Goal: Communication & Community: Share content

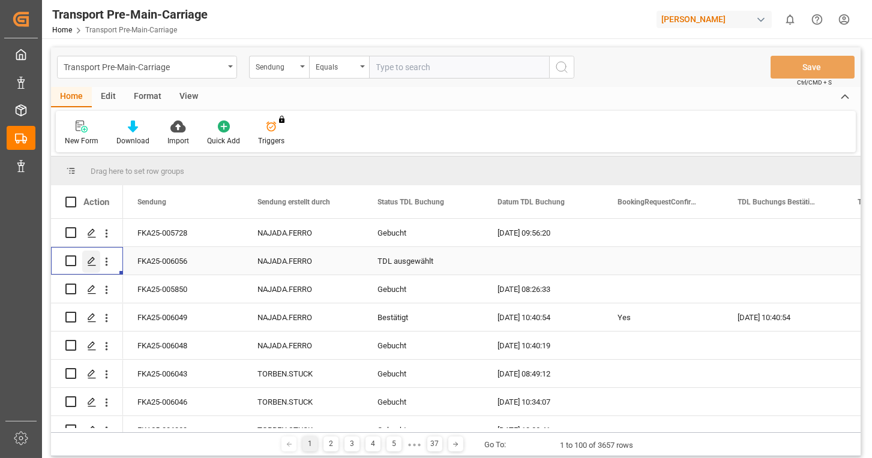
click at [90, 260] on icon "Press SPACE to select this row." at bounding box center [92, 262] width 10 height 10
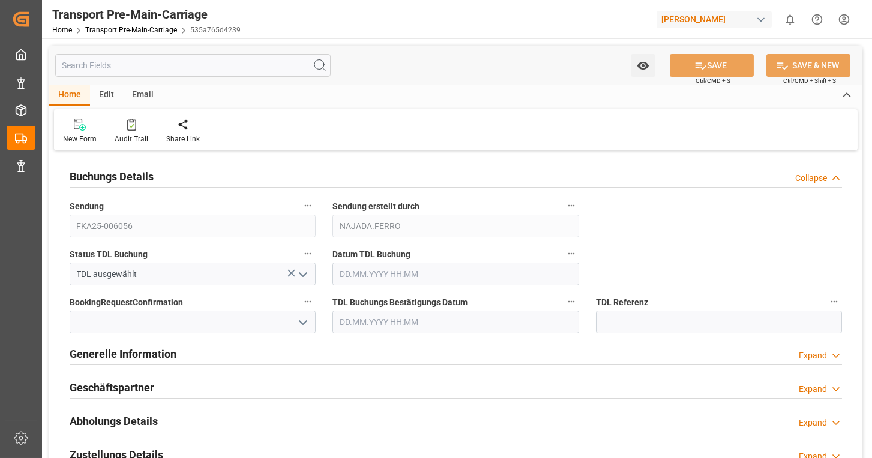
click at [140, 96] on div "Email" at bounding box center [143, 95] width 40 height 20
click at [86, 131] on div "Send Email" at bounding box center [81, 131] width 55 height 26
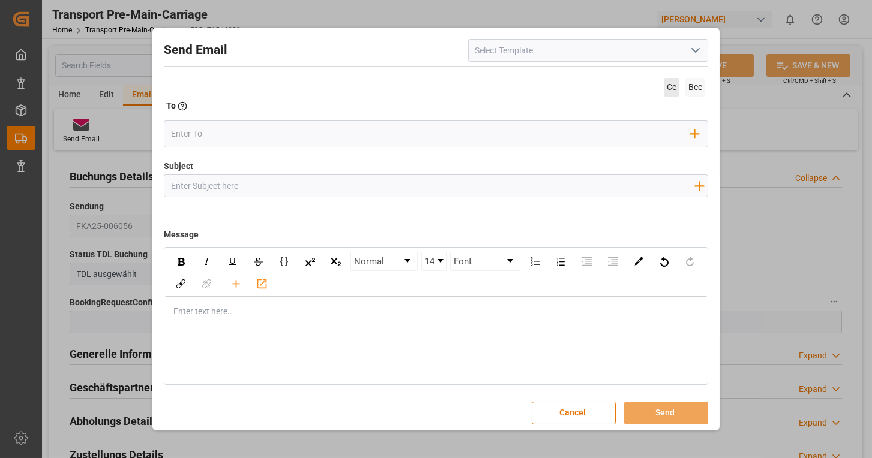
click at [669, 82] on span "Cc" at bounding box center [671, 87] width 16 height 19
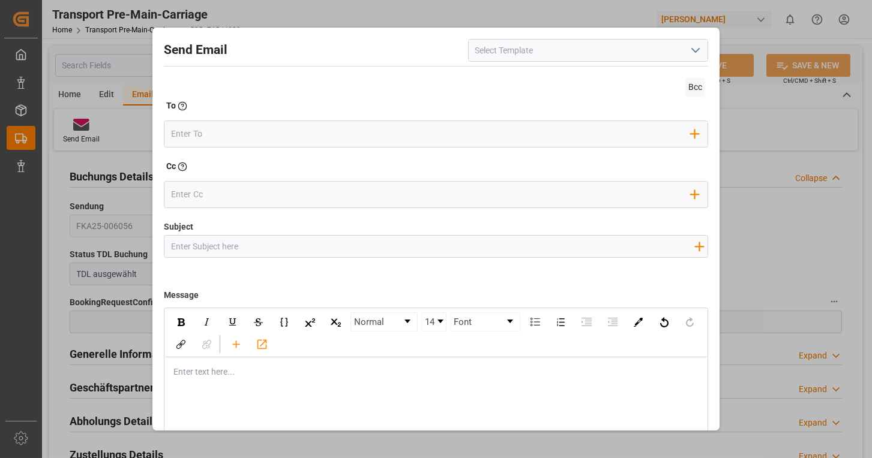
click at [694, 53] on icon "open menu" at bounding box center [695, 50] width 14 height 14
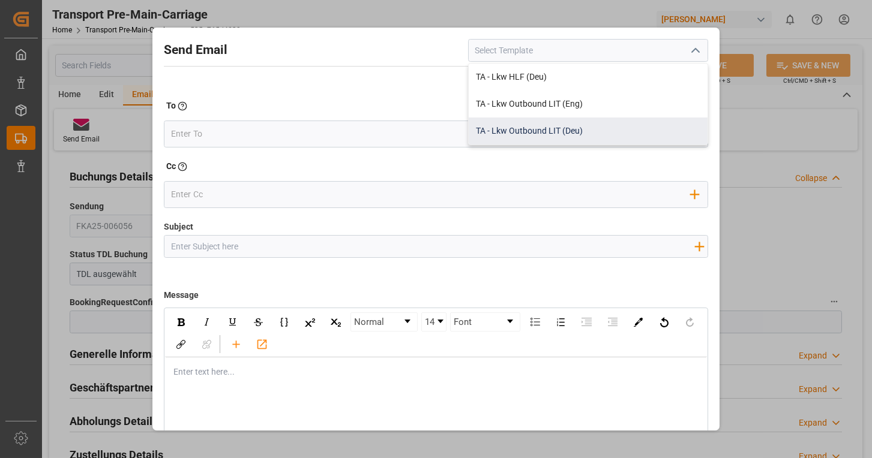
click at [579, 126] on div "TA - Lkw Outbound LIT (Deu)" at bounding box center [587, 131] width 239 height 27
type input "TA - Lkw Outbound LIT (Deu)"
type input "Transportauftrag {{deliveryNumberPremain}} nach {{deliveryAddressPremainCity}},…"
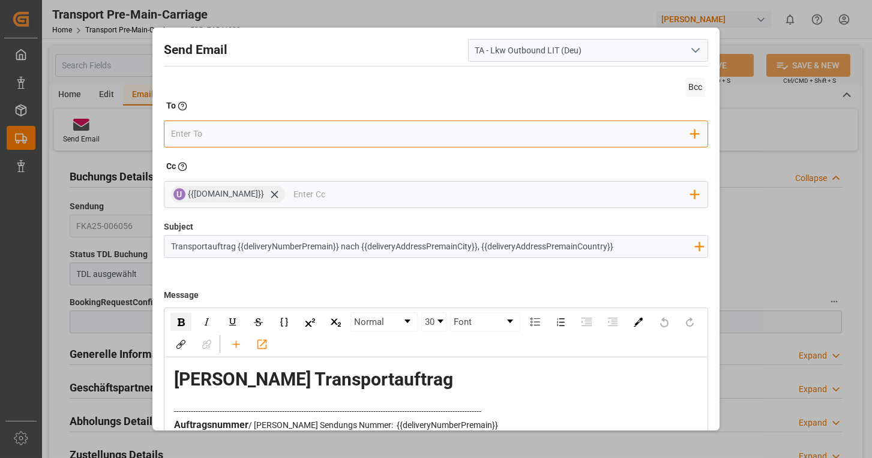
click at [319, 139] on input "email" at bounding box center [430, 134] width 519 height 18
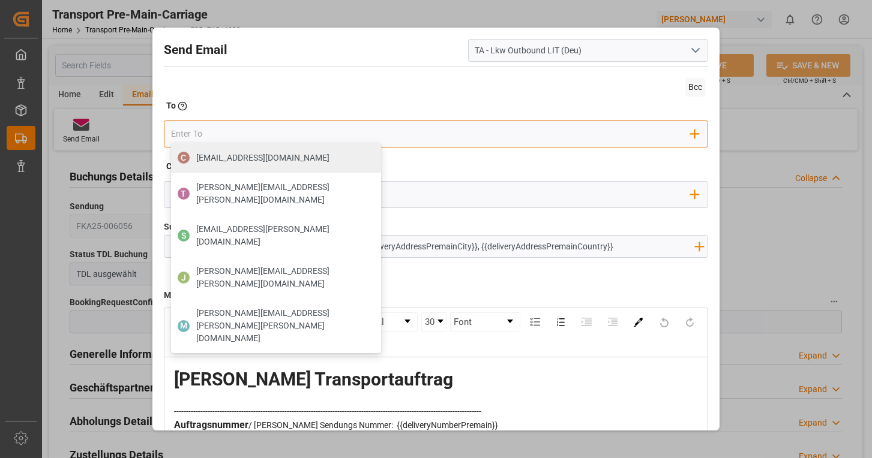
type input "[EMAIL_ADDRESS][DOMAIN_NAME]"
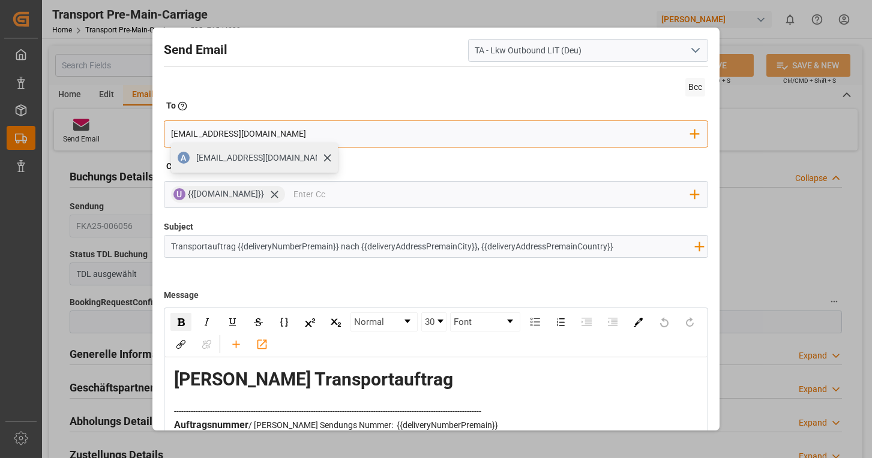
click at [246, 161] on span "[EMAIL_ADDRESS][DOMAIN_NAME]" at bounding box center [262, 158] width 133 height 13
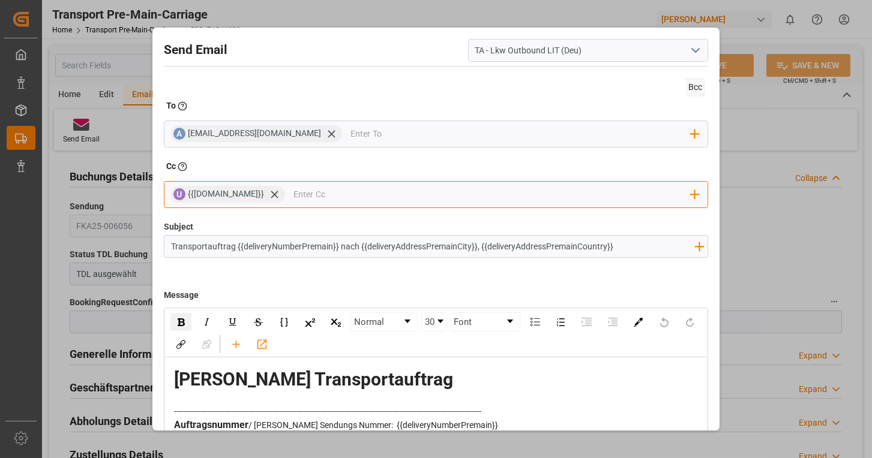
click at [293, 193] on input "email" at bounding box center [491, 195] width 397 height 18
type input "naja"
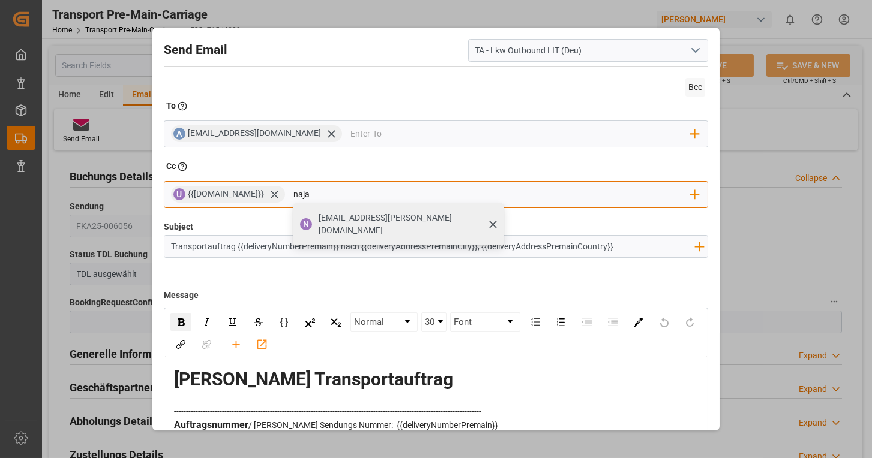
click at [319, 215] on span "[EMAIL_ADDRESS][PERSON_NAME][DOMAIN_NAME]" at bounding box center [407, 224] width 176 height 25
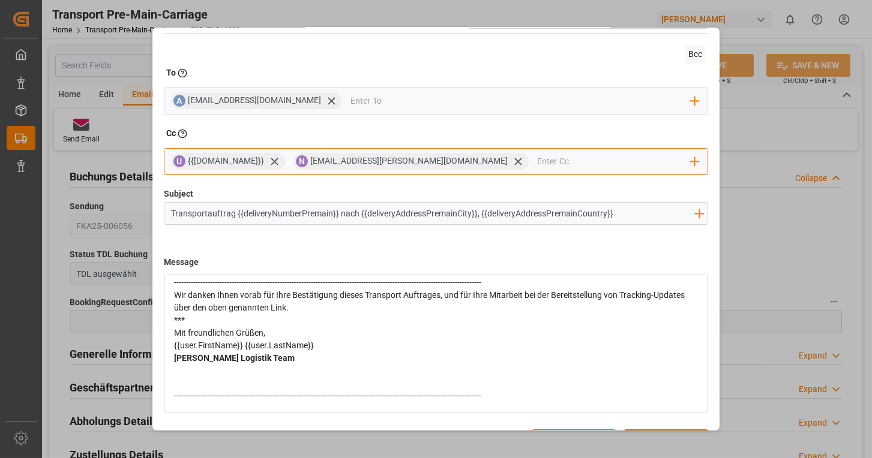
scroll to position [64, 0]
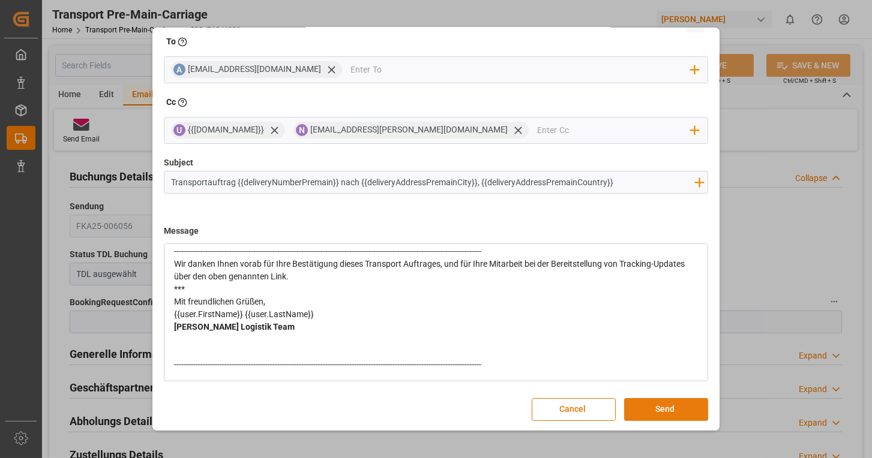
click at [666, 416] on button "Send" at bounding box center [666, 409] width 84 height 23
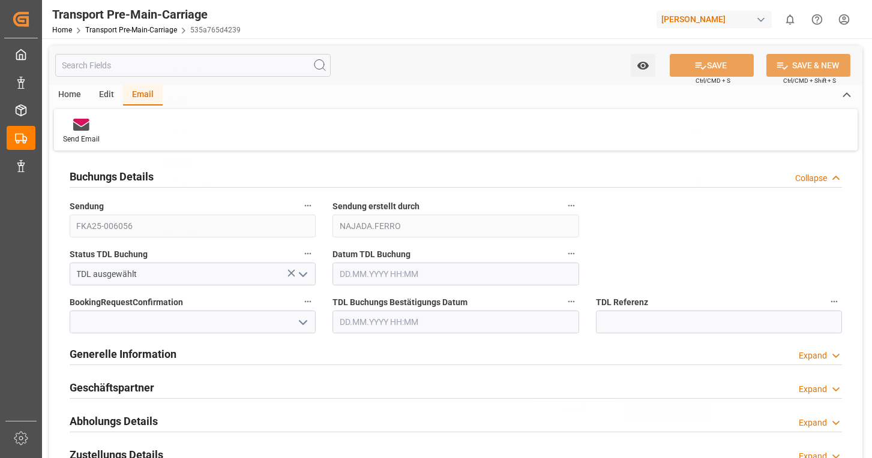
scroll to position [0, 0]
click at [307, 270] on icon "open menu" at bounding box center [303, 275] width 14 height 14
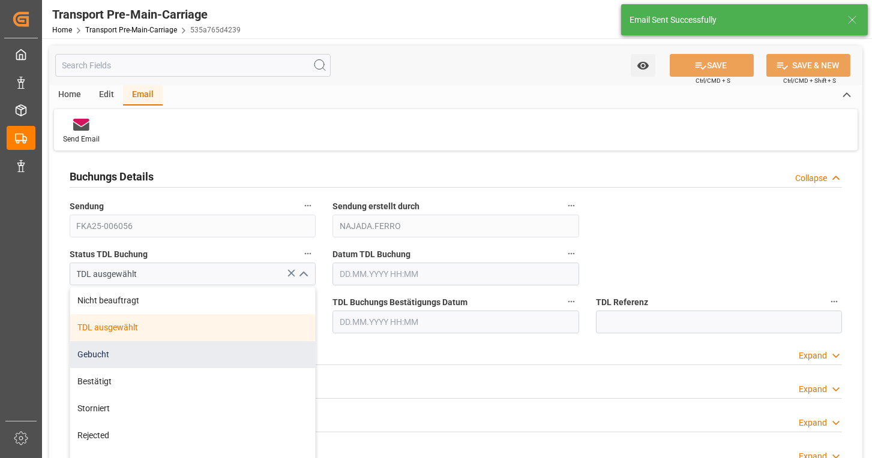
click at [154, 353] on div "Gebucht" at bounding box center [192, 354] width 245 height 27
click at [154, 353] on h2 "Generelle Information" at bounding box center [123, 354] width 107 height 16
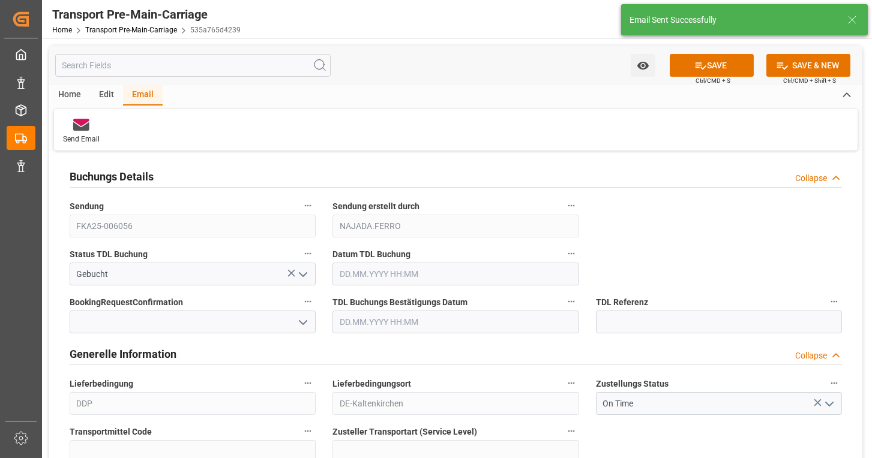
type input "Gebucht"
click at [695, 65] on icon at bounding box center [700, 65] width 11 height 7
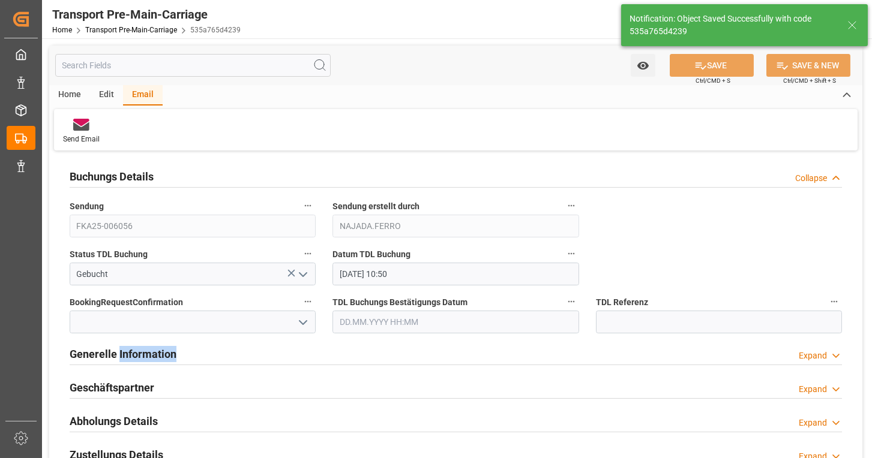
type input "[DATE] 10:50"
